Goal: Information Seeking & Learning: Learn about a topic

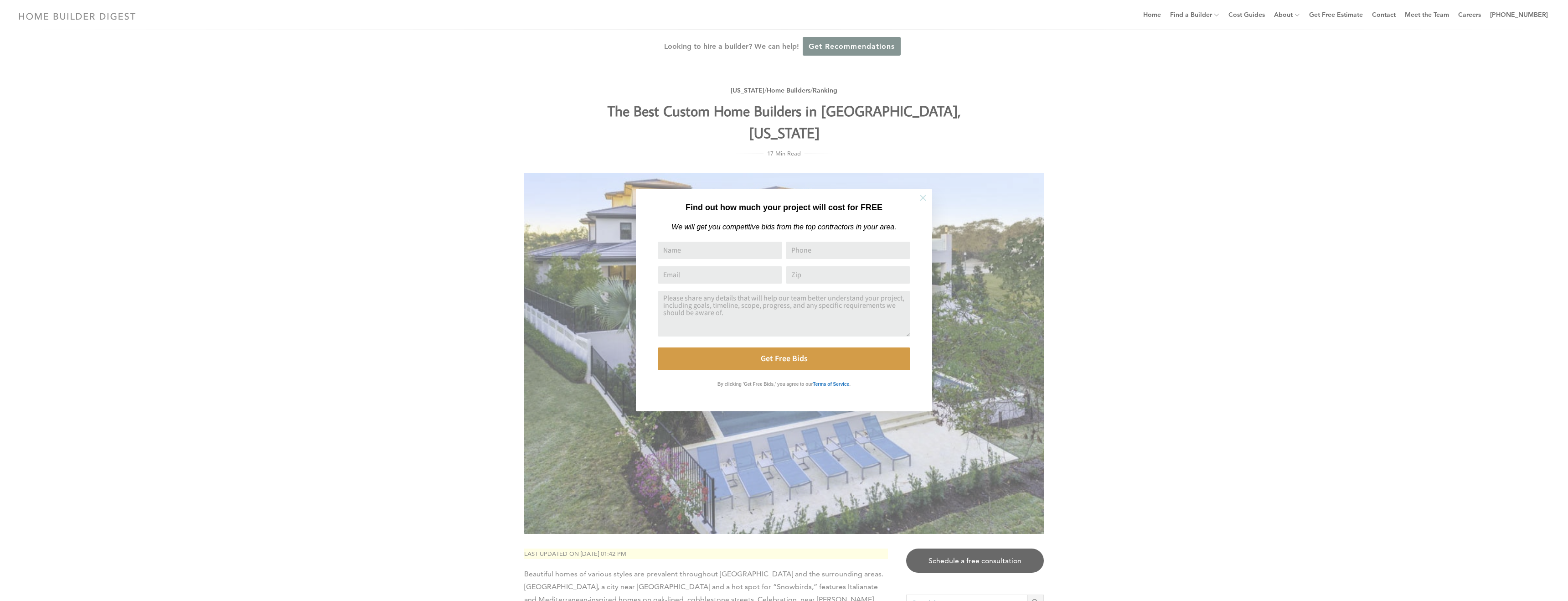
click at [927, 199] on icon at bounding box center [923, 198] width 10 height 10
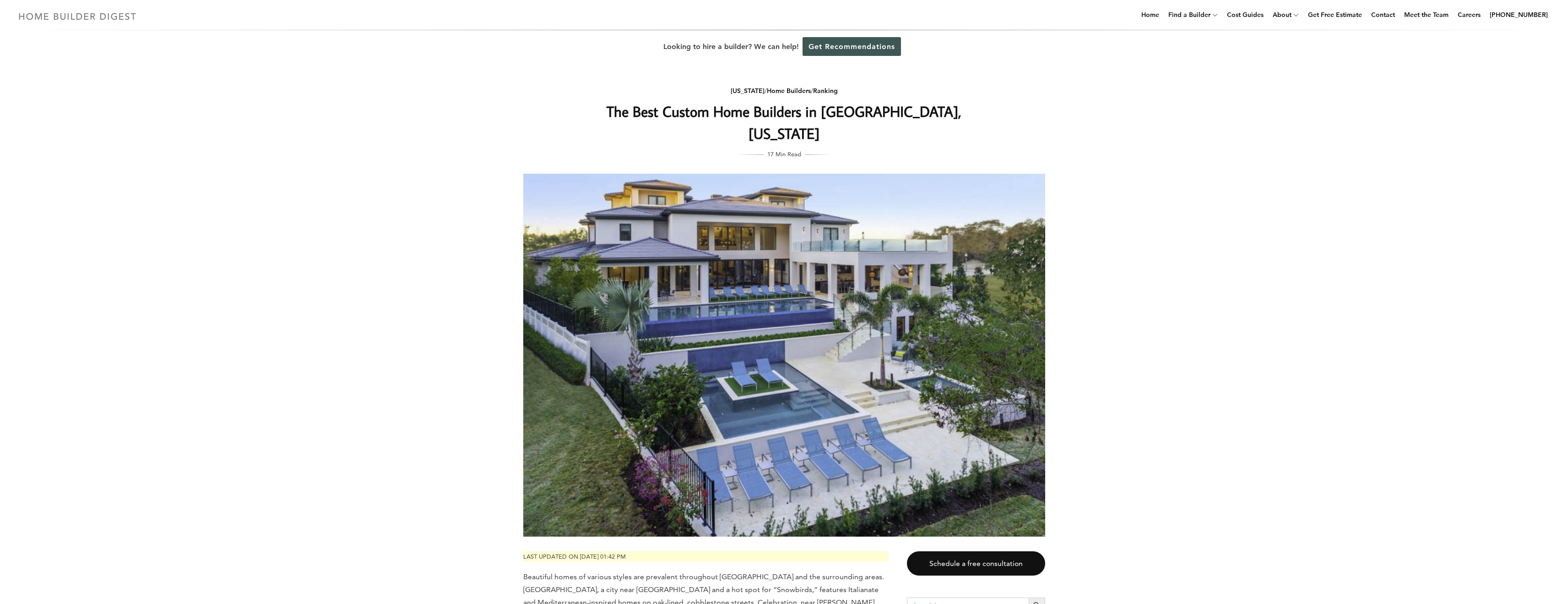
click at [120, 25] on link at bounding box center [78, 22] width 126 height 9
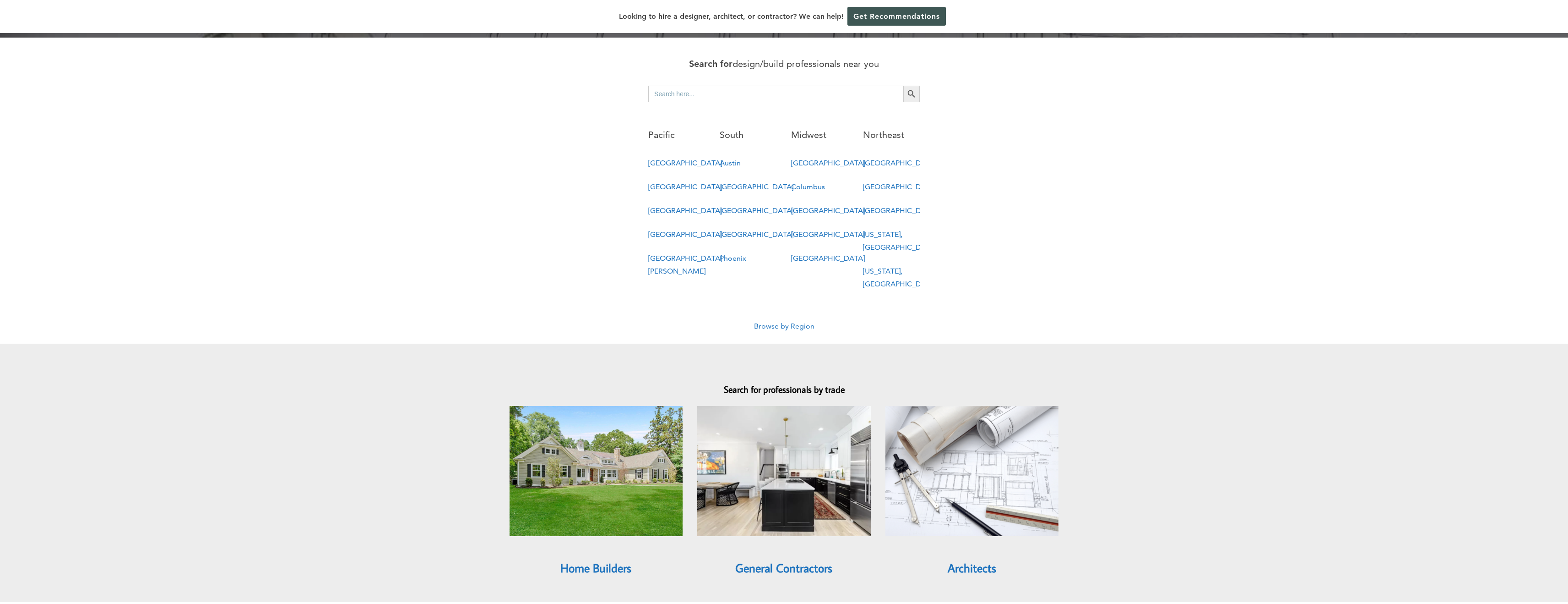
scroll to position [543, 0]
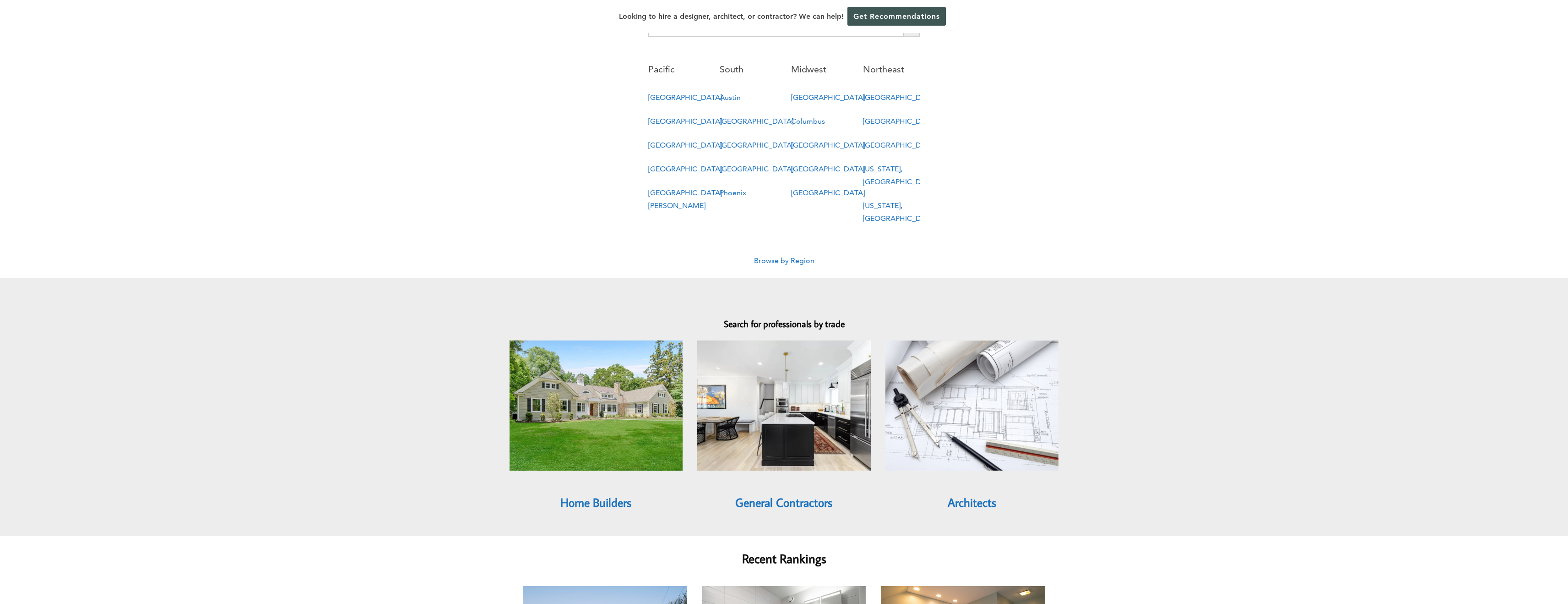
click at [755, 256] on link "Browse by Region" at bounding box center [784, 260] width 60 height 9
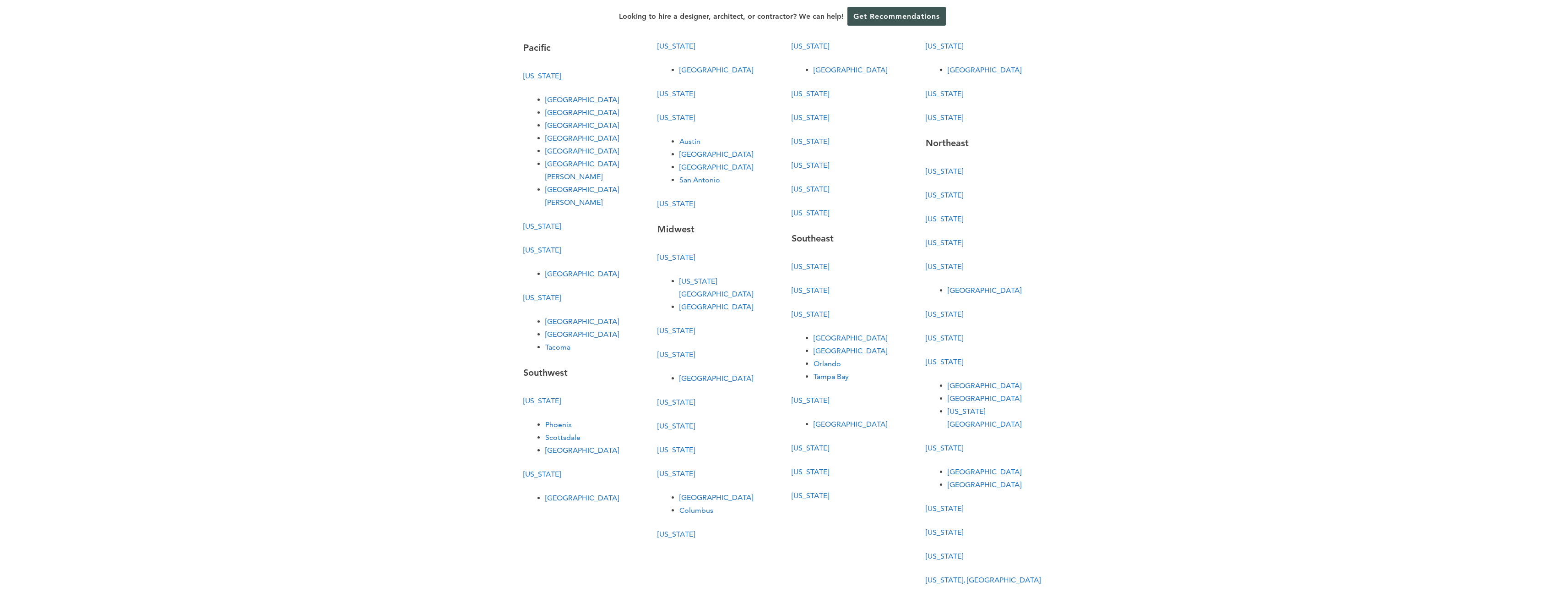
scroll to position [70, 0]
click at [835, 359] on link "Orlando" at bounding box center [827, 358] width 28 height 9
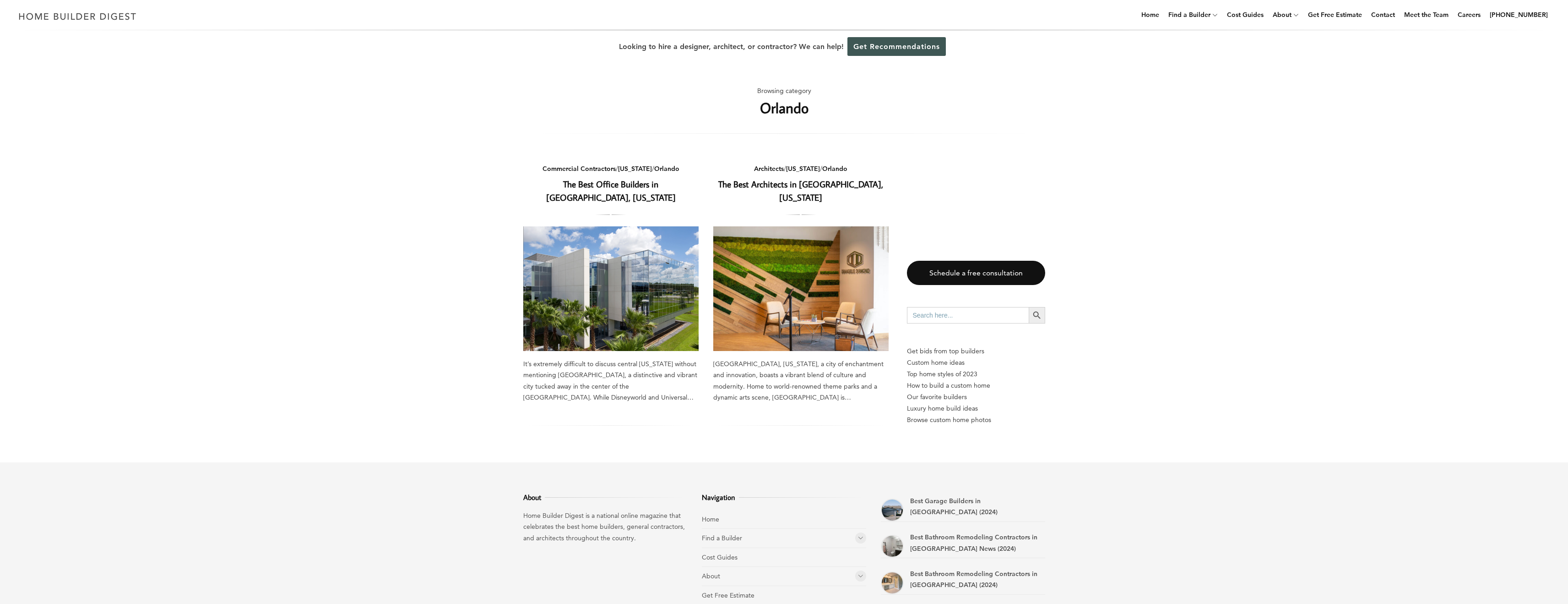
click at [633, 184] on link "The Best Office Builders in Orlando, Florida" at bounding box center [611, 190] width 130 height 25
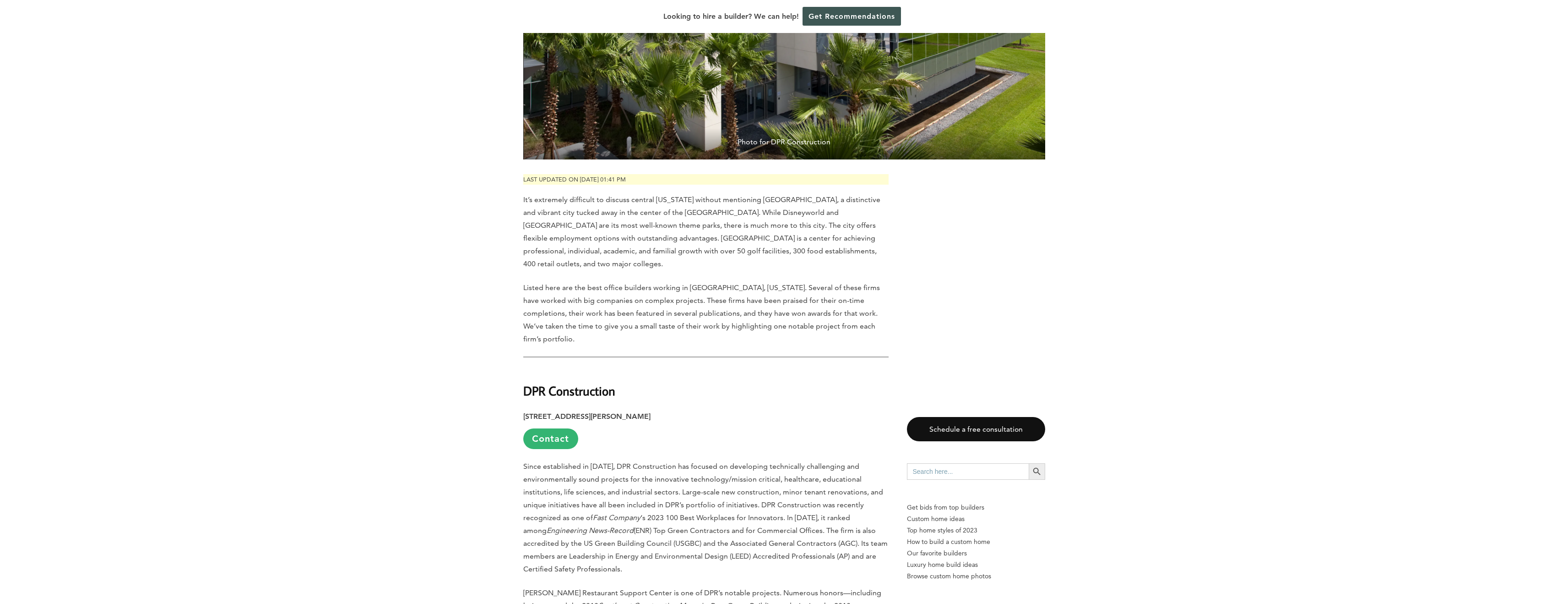
scroll to position [221, 0]
